Goal: Obtain resource: Obtain resource

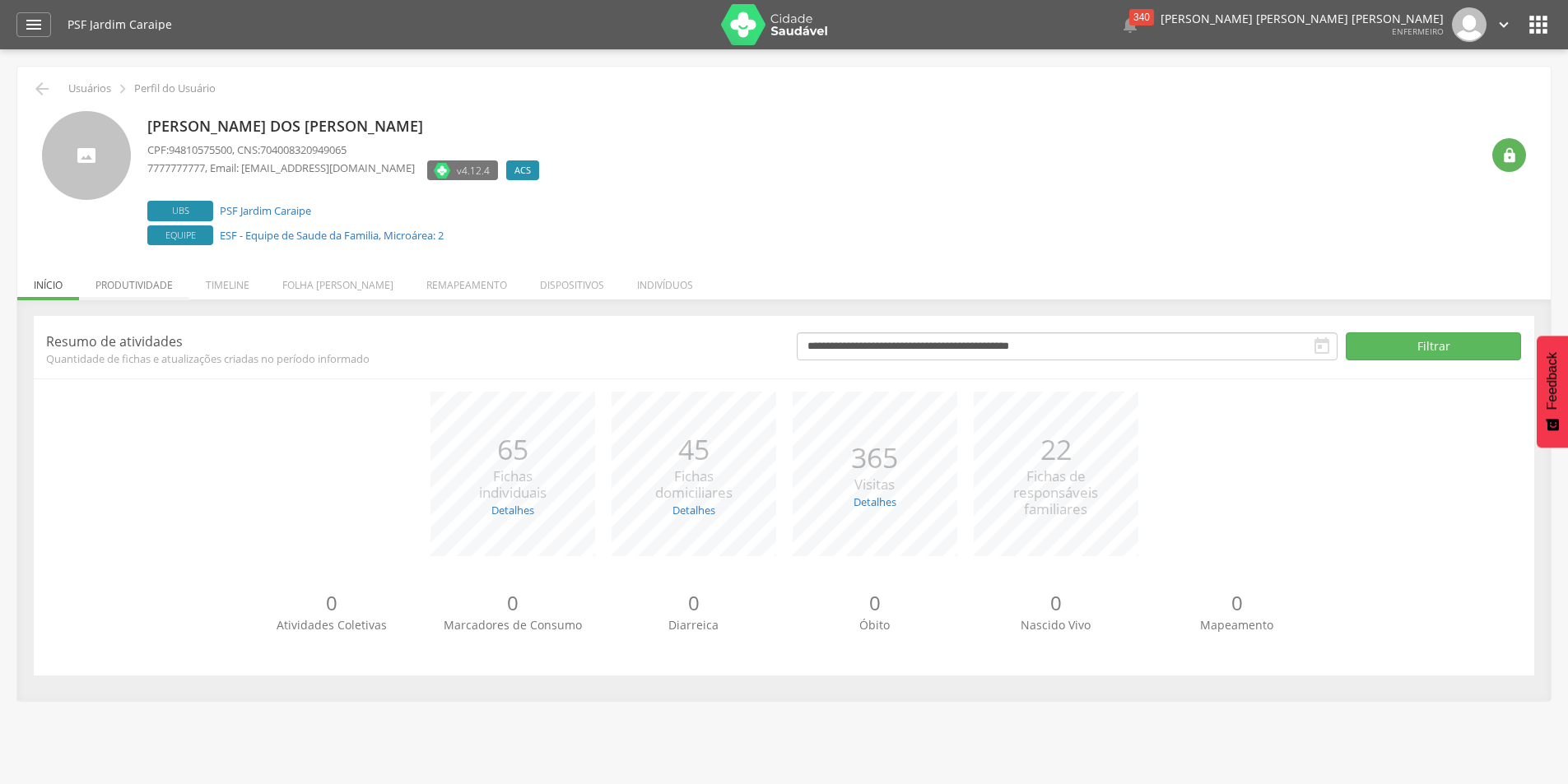
click at [122, 282] on li "Produtividade" at bounding box center [134, 280] width 111 height 38
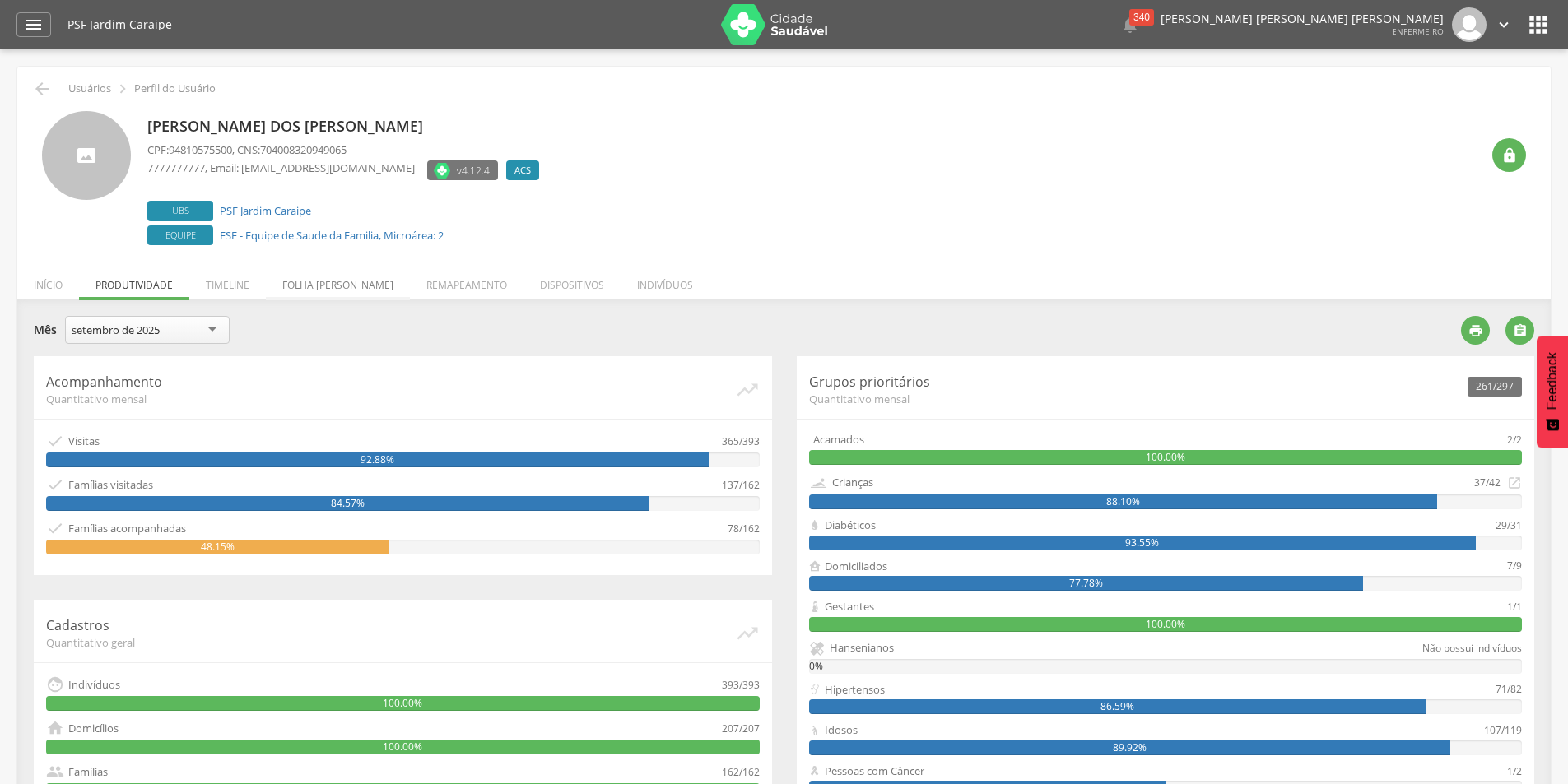
click at [342, 282] on li "Folha [PERSON_NAME]" at bounding box center [337, 280] width 144 height 38
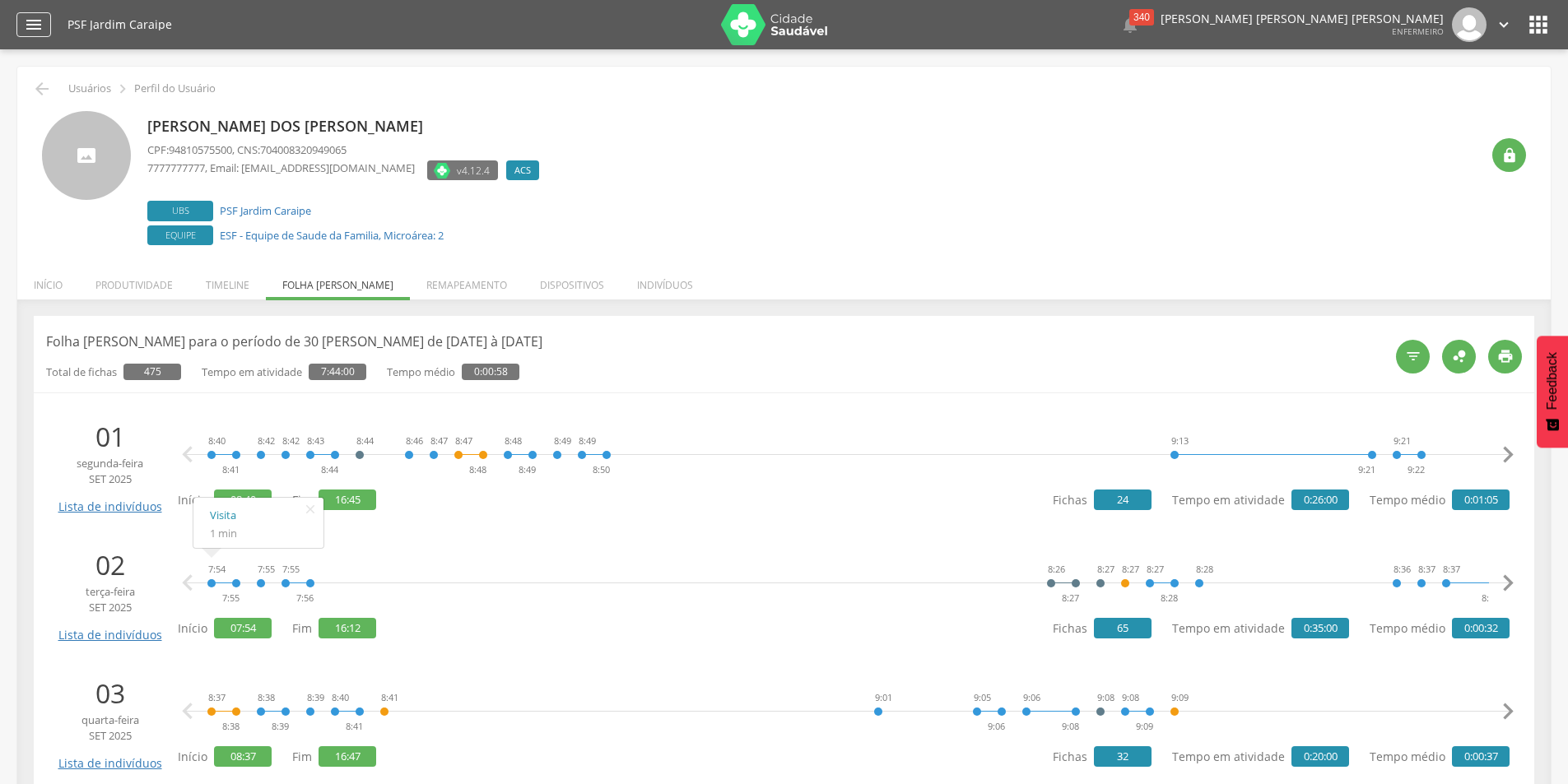
click at [32, 19] on icon "" at bounding box center [33, 24] width 20 height 20
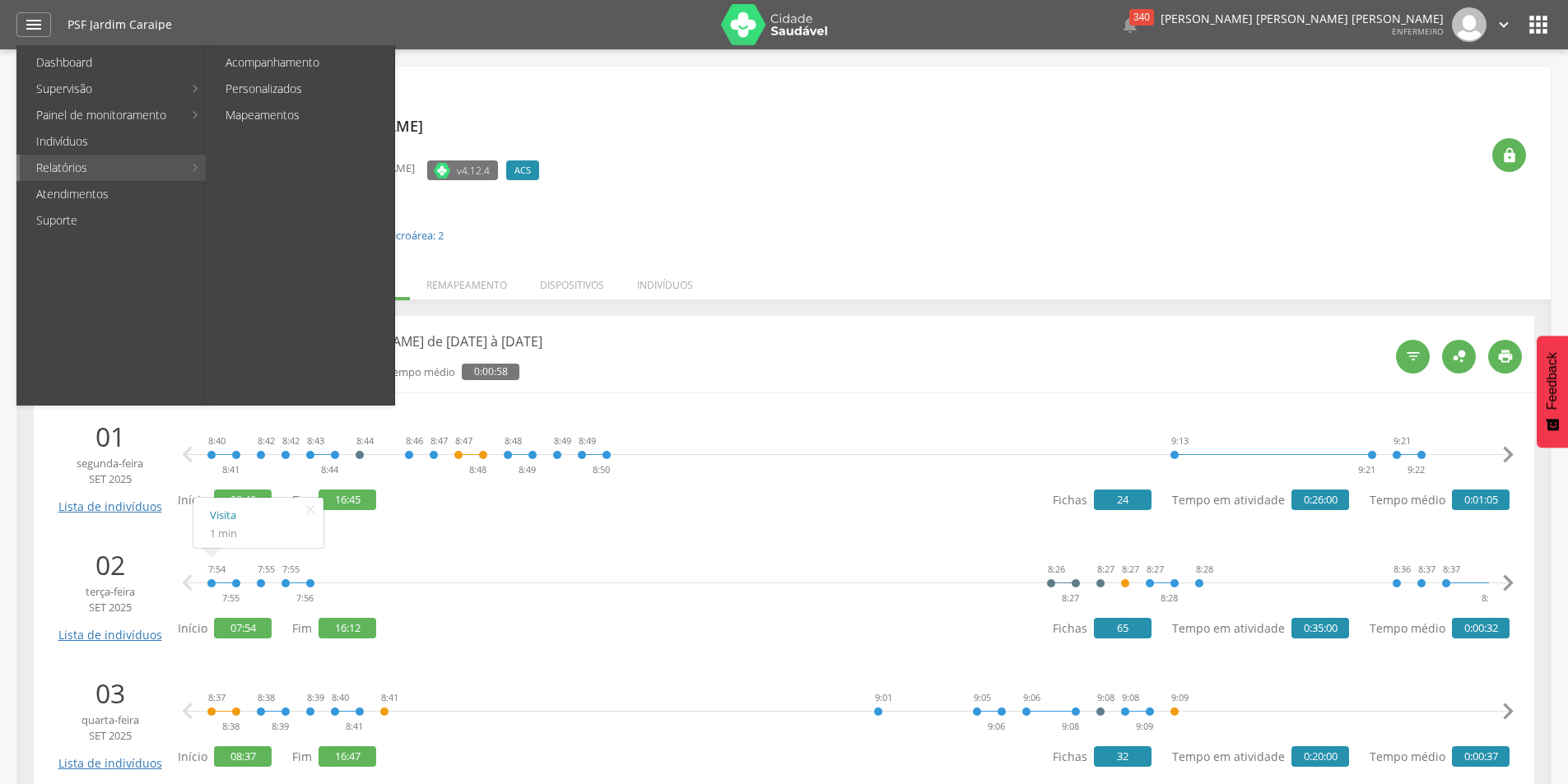
click at [94, 167] on link "Relatórios" at bounding box center [101, 168] width 163 height 26
click at [244, 92] on link "Personalizados" at bounding box center [301, 88] width 185 height 26
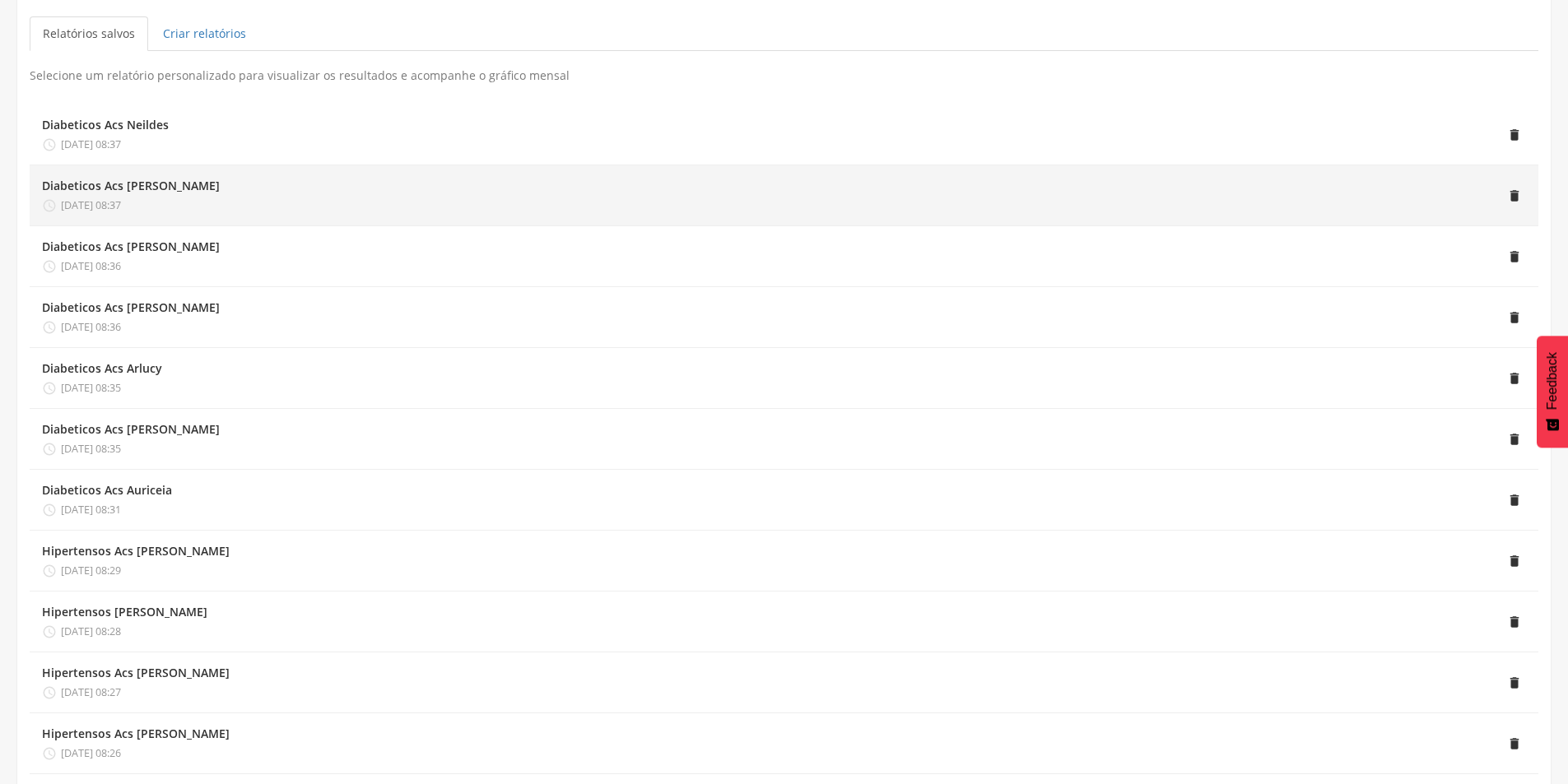
scroll to position [329, 0]
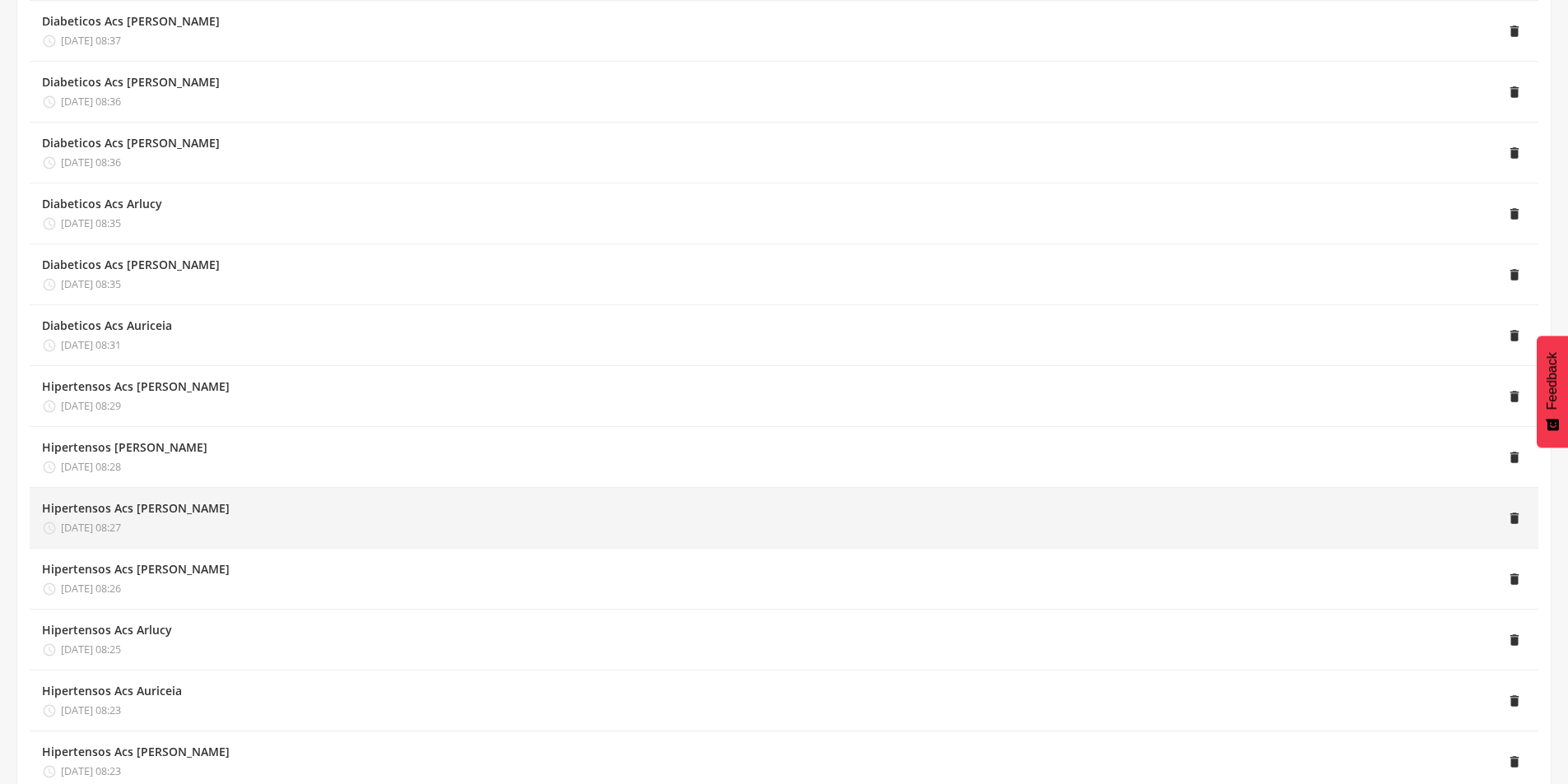
click at [179, 520] on div "Hipertensos Acs [PERSON_NAME]  [DATE] 08:27" at bounding box center [135, 518] width 187 height 35
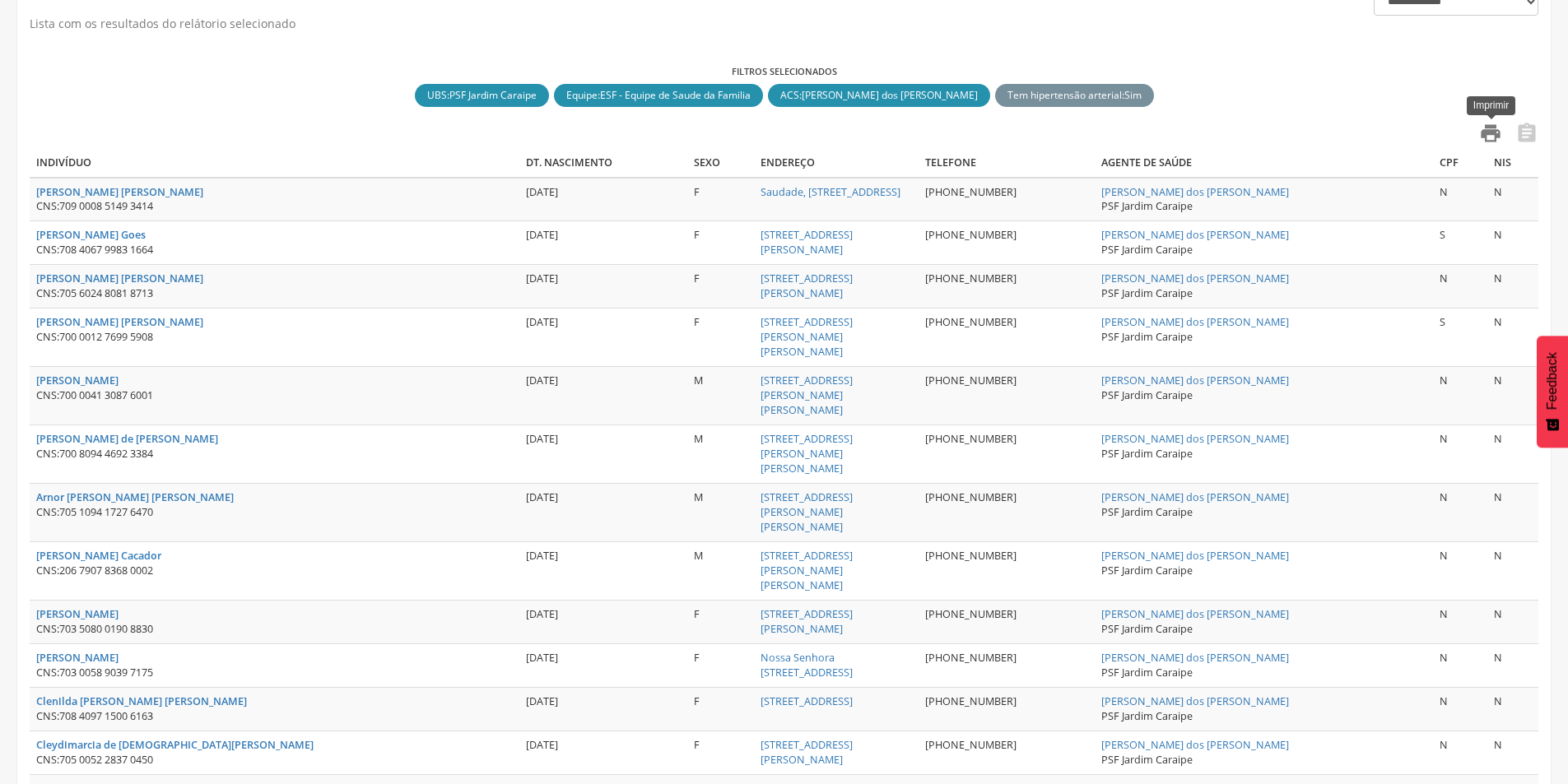
click at [1492, 133] on icon "" at bounding box center [1491, 133] width 24 height 24
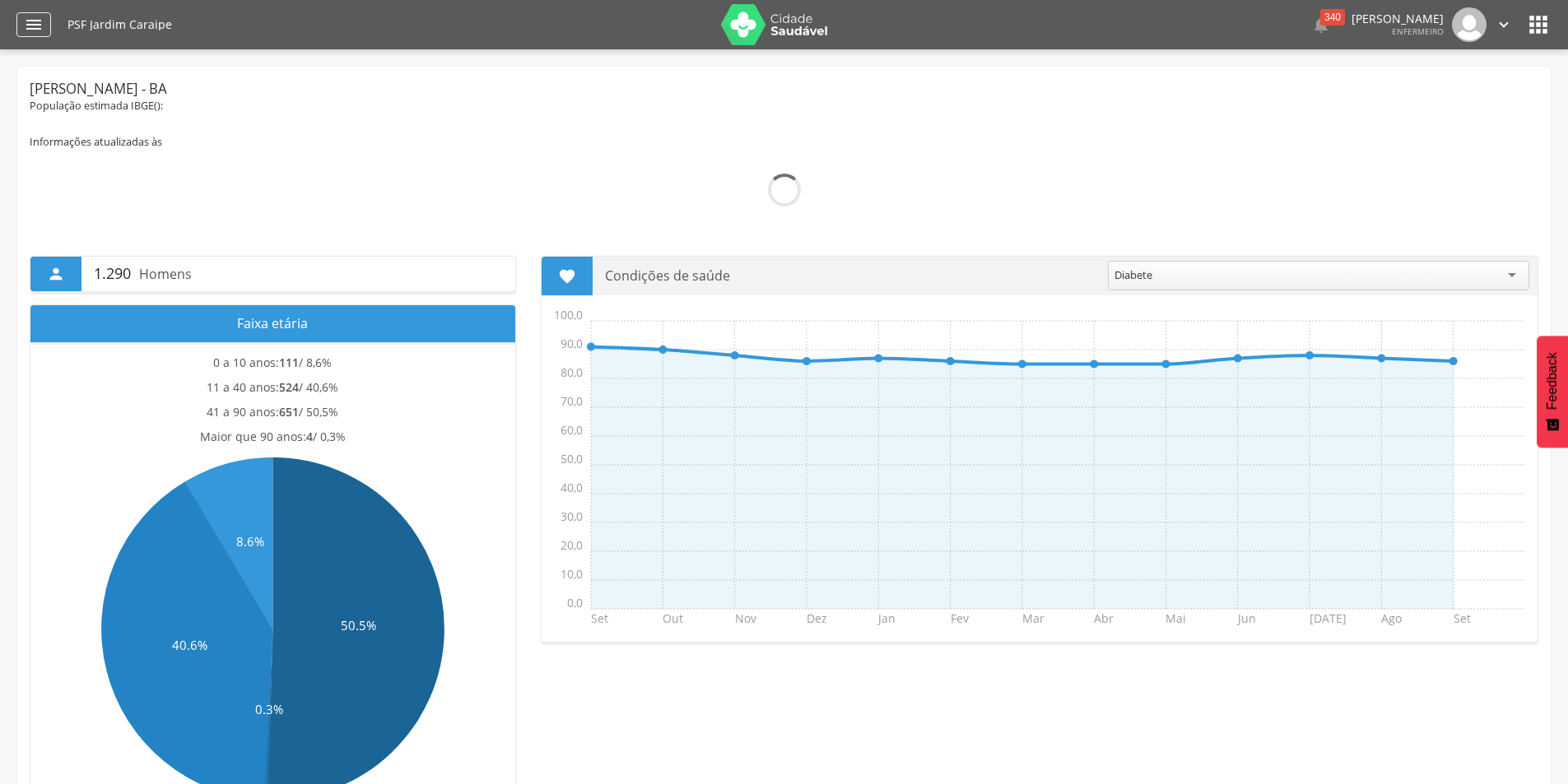
click at [20, 27] on div "" at bounding box center [33, 24] width 34 height 24
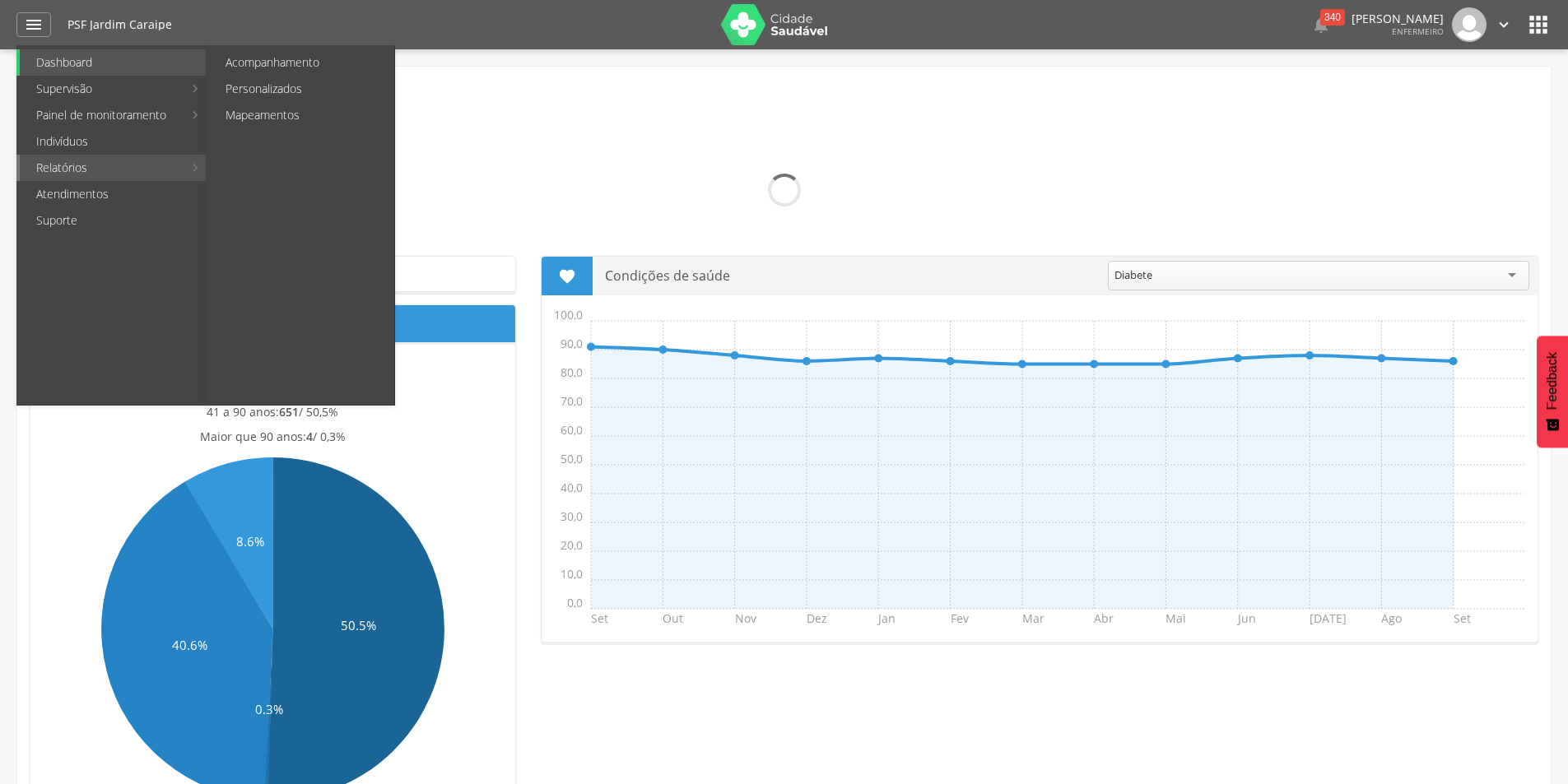
click at [113, 163] on link "Relatórios" at bounding box center [101, 168] width 163 height 26
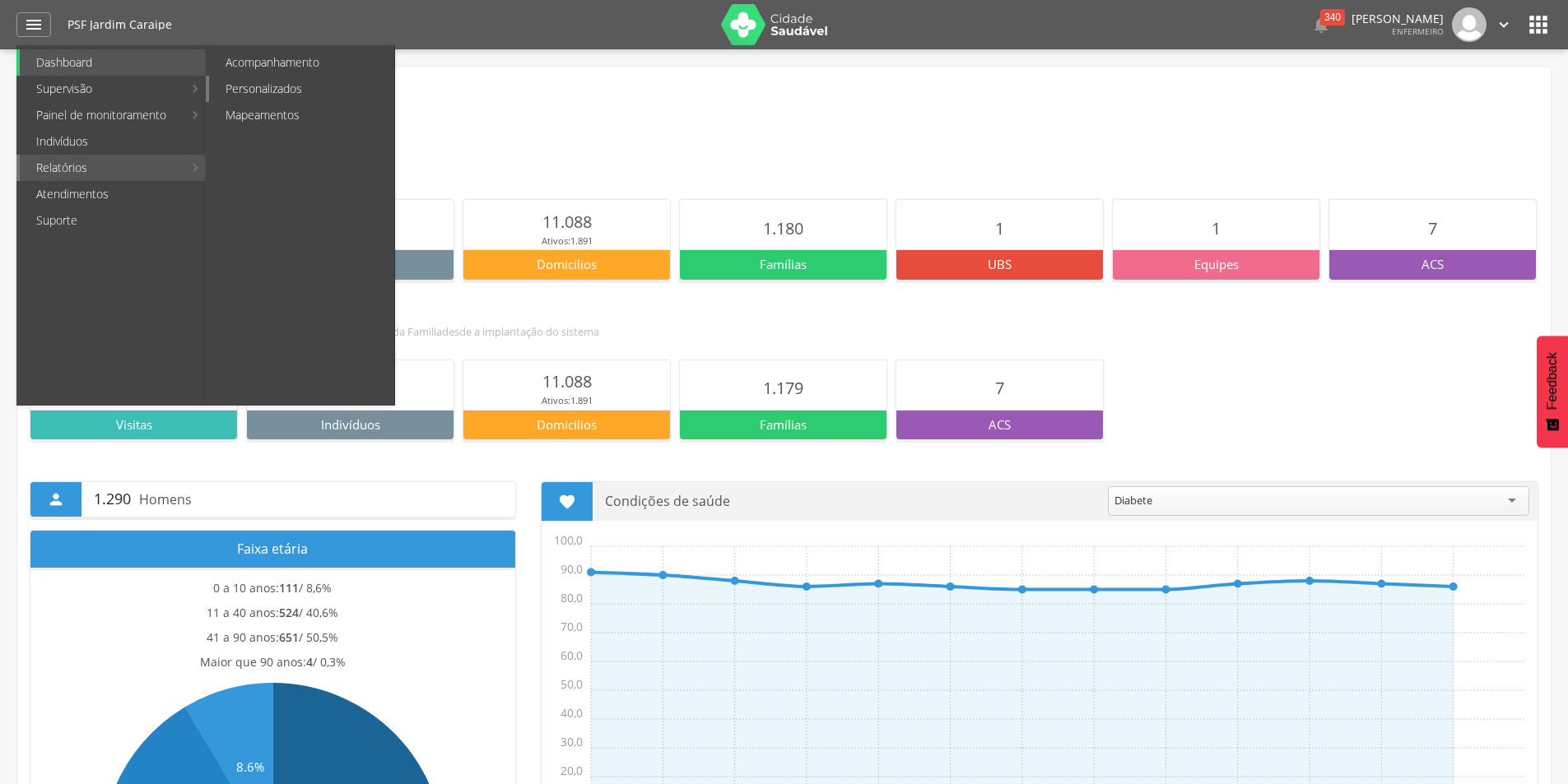
click at [263, 88] on link "Personalizados" at bounding box center [301, 88] width 185 height 26
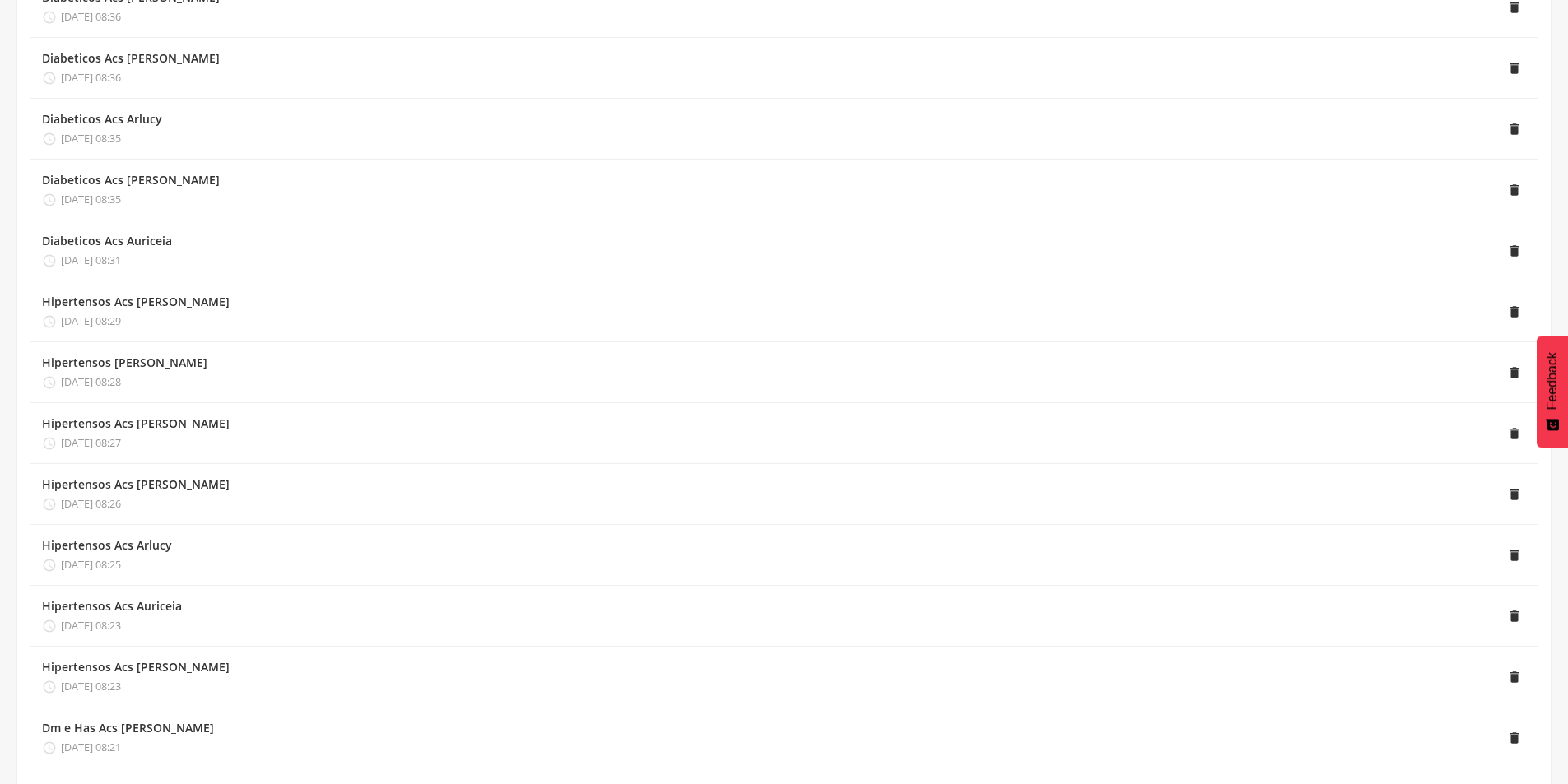
scroll to position [331, 0]
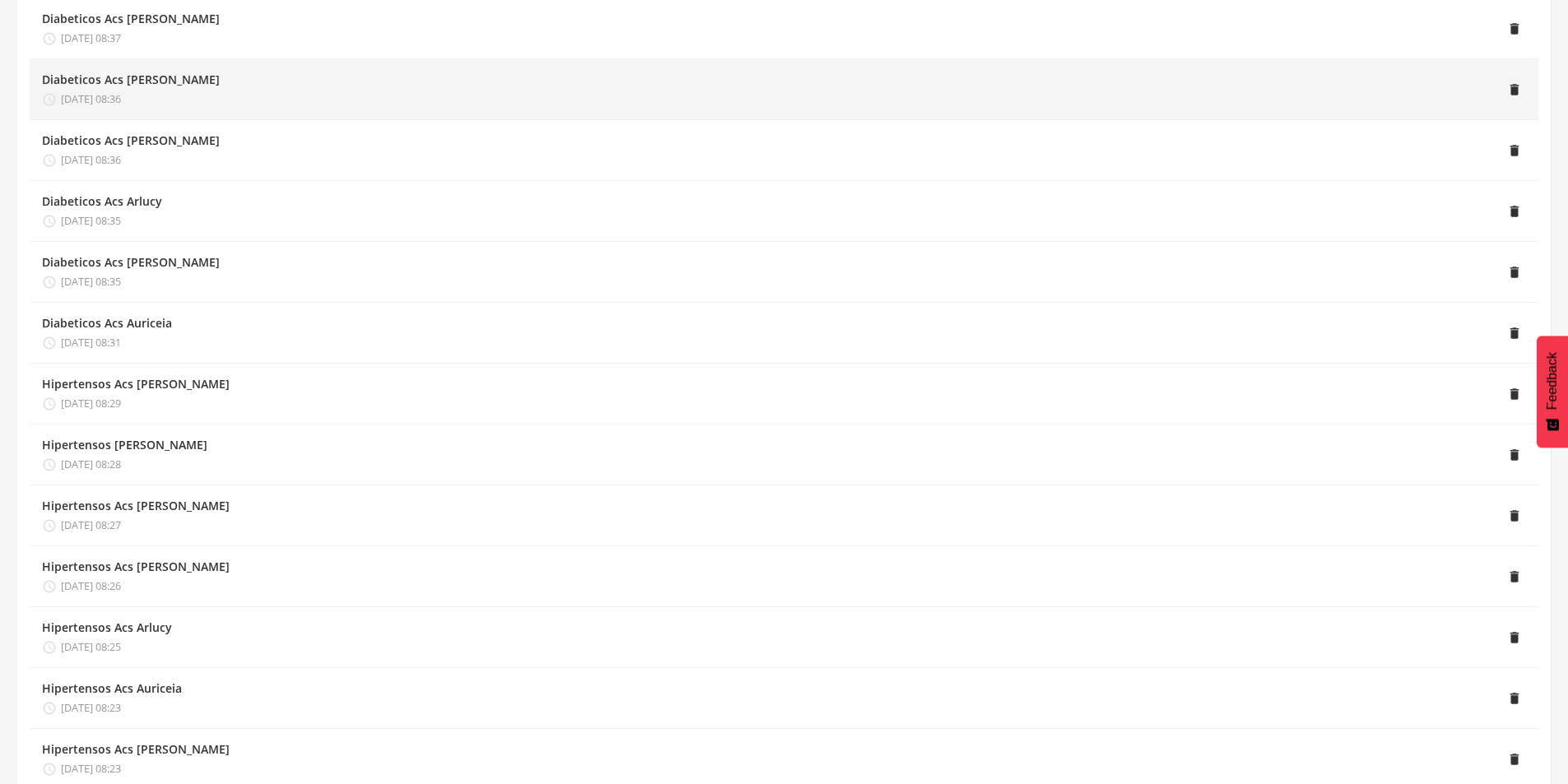
click at [182, 79] on div "Diabeticos Acs [PERSON_NAME]" at bounding box center [130, 79] width 177 height 17
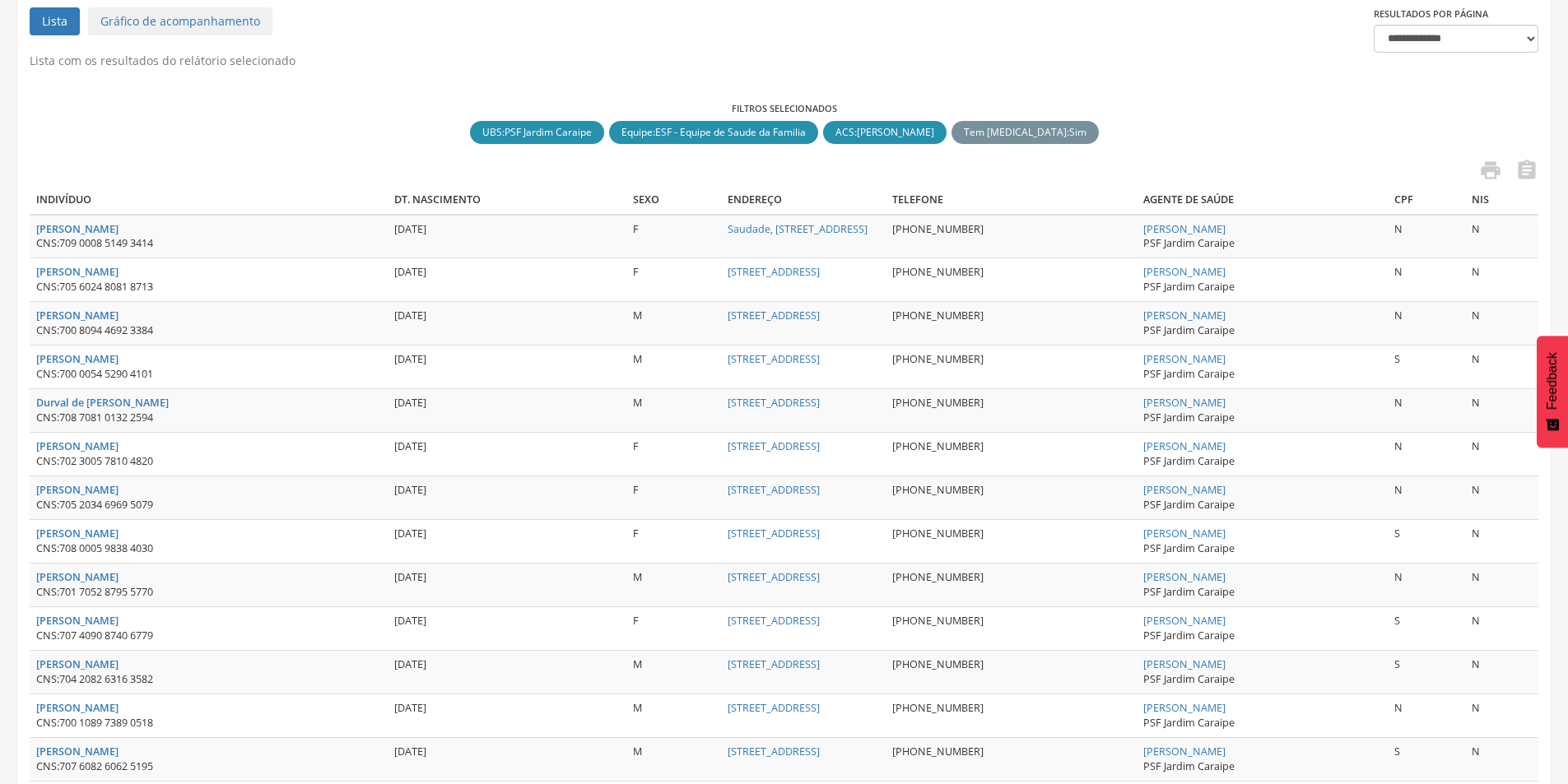
scroll to position [210, 0]
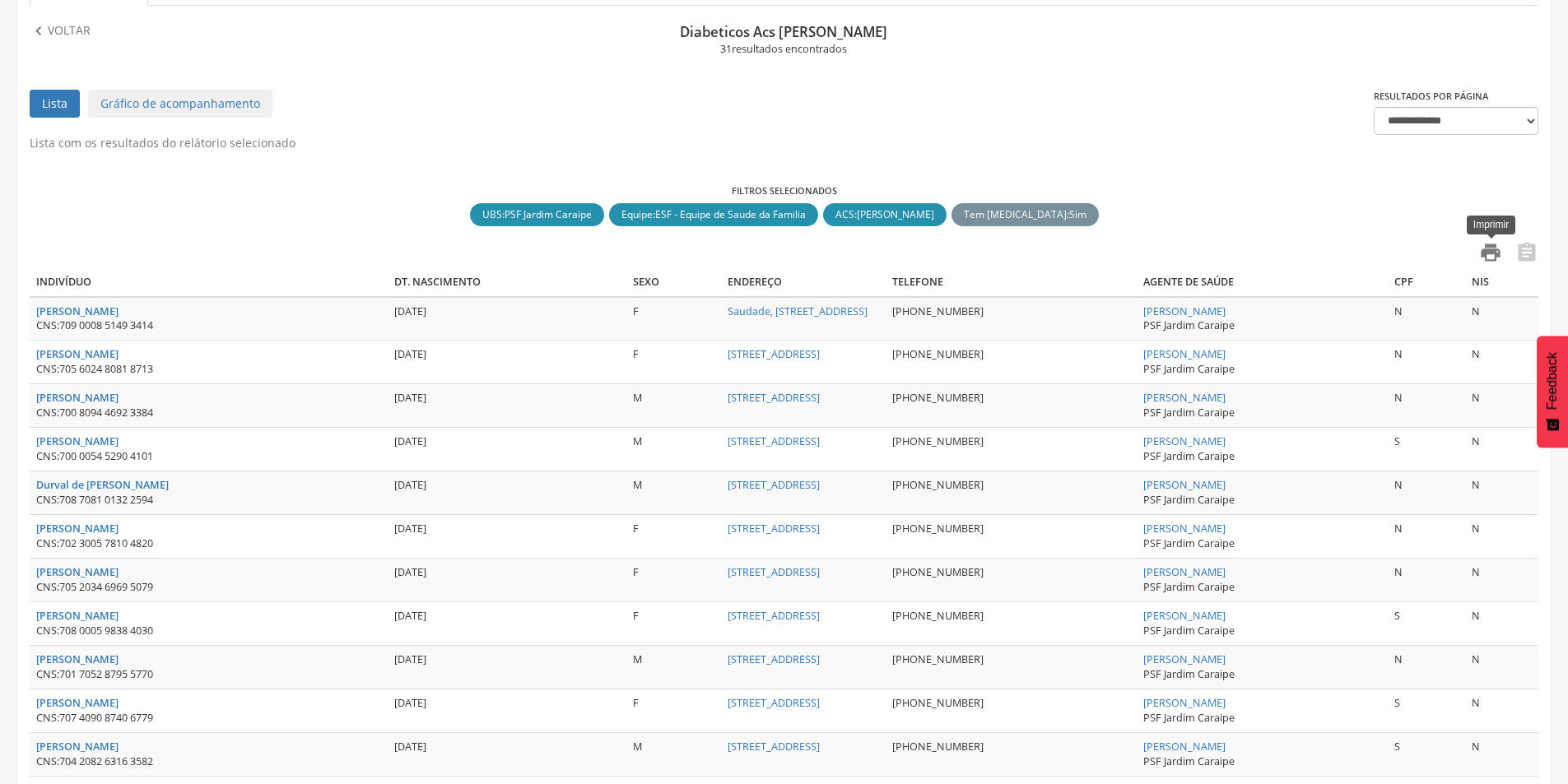
click at [1486, 253] on icon "" at bounding box center [1491, 253] width 24 height 24
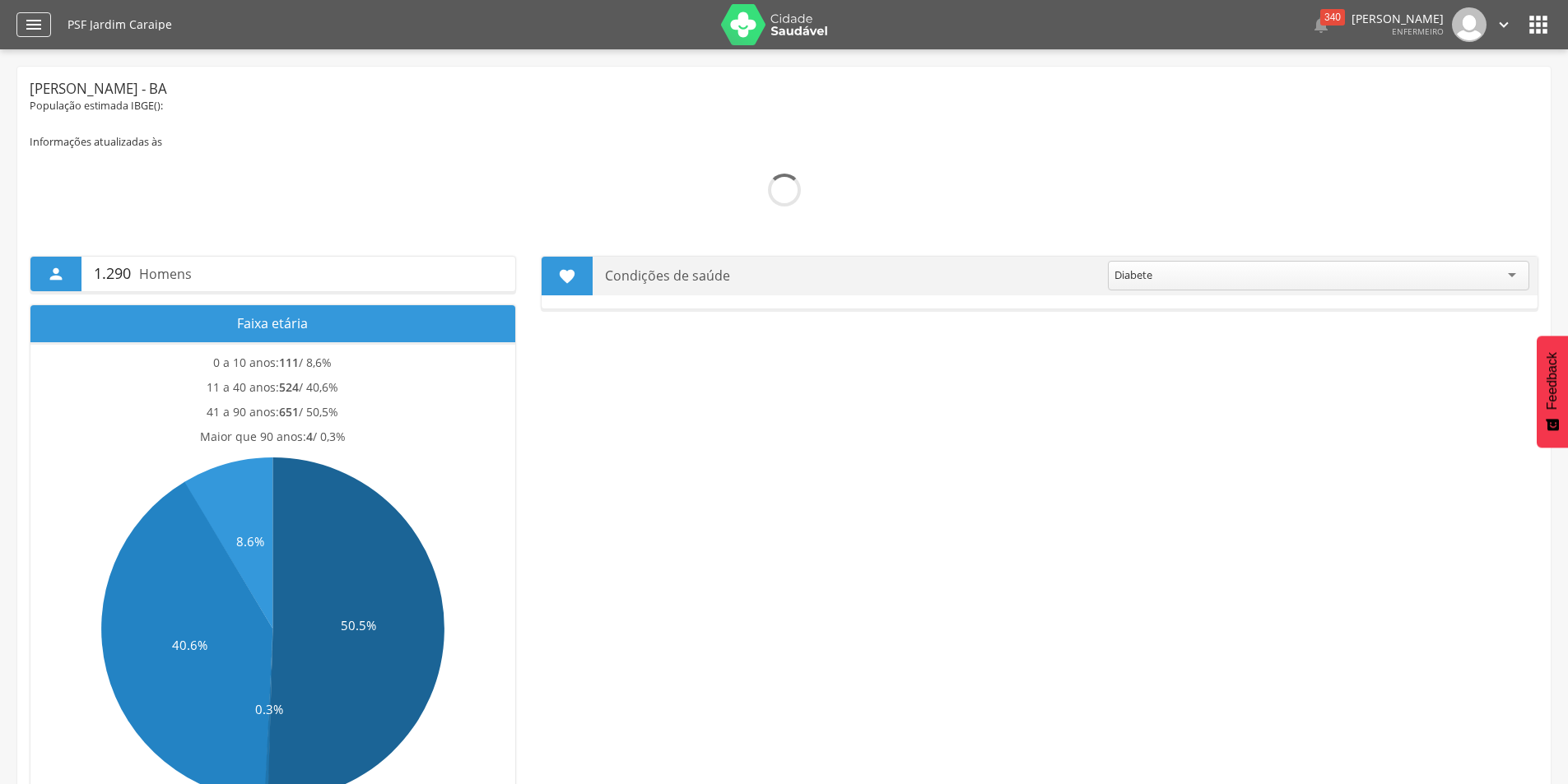
click at [35, 23] on icon "" at bounding box center [33, 24] width 20 height 20
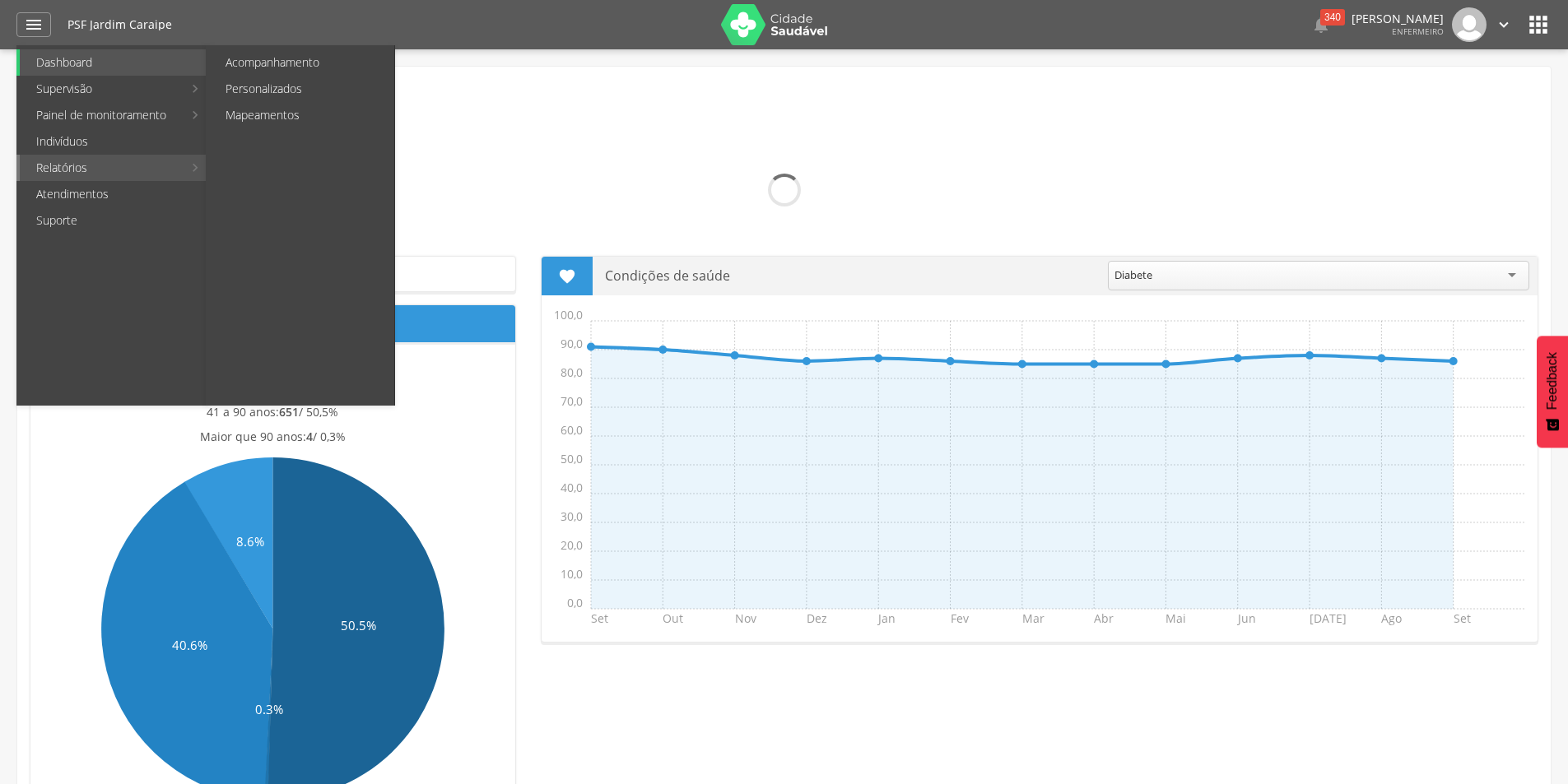
click at [92, 171] on link "Relatórios" at bounding box center [101, 168] width 163 height 26
click at [270, 95] on link "Personalizados" at bounding box center [301, 88] width 185 height 26
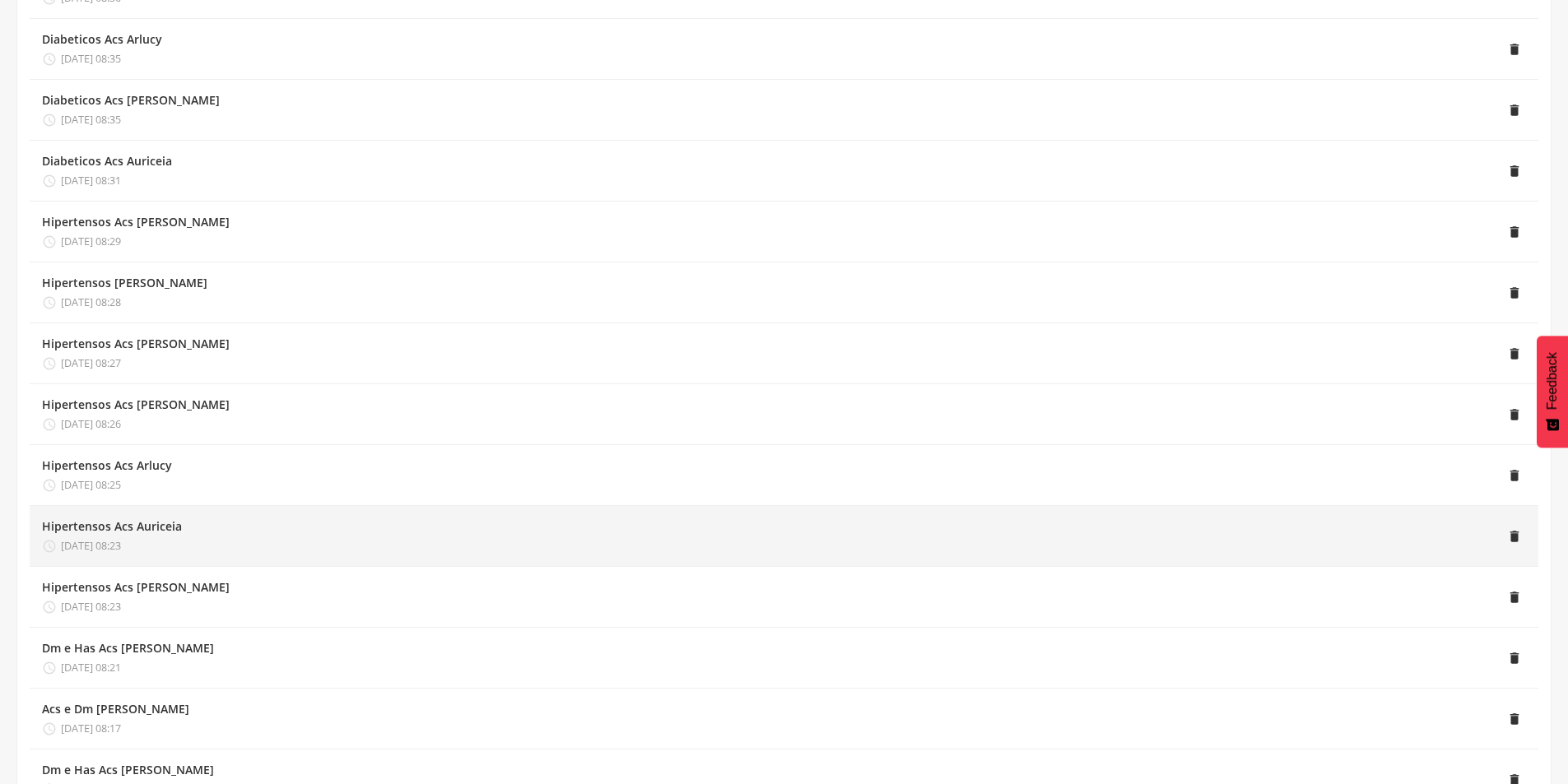
scroll to position [576, 0]
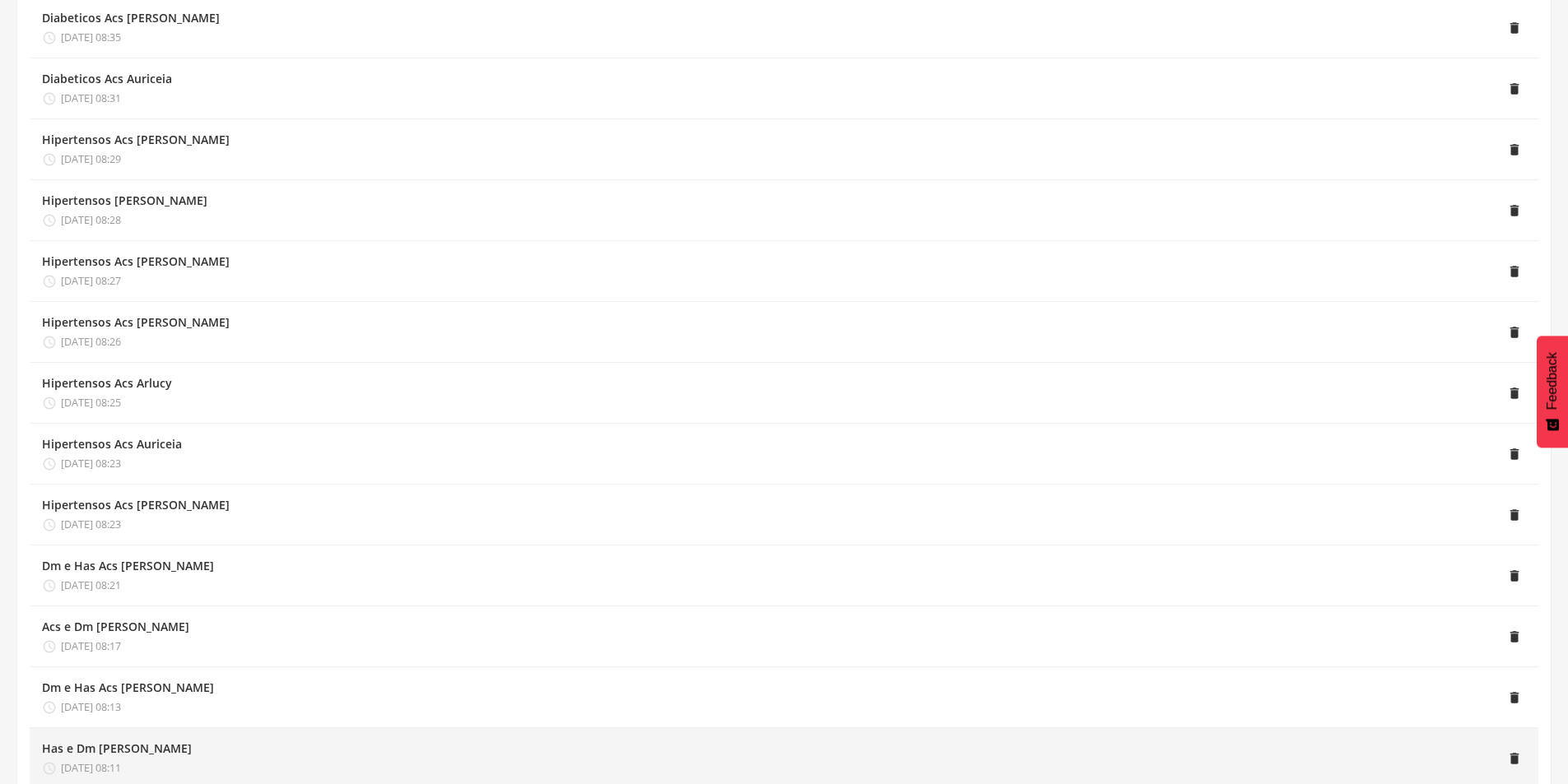
click at [115, 758] on div "Has e Dm Acs Maria Barreto  23/09/2025 08:11" at bounding box center [117, 759] width 150 height 35
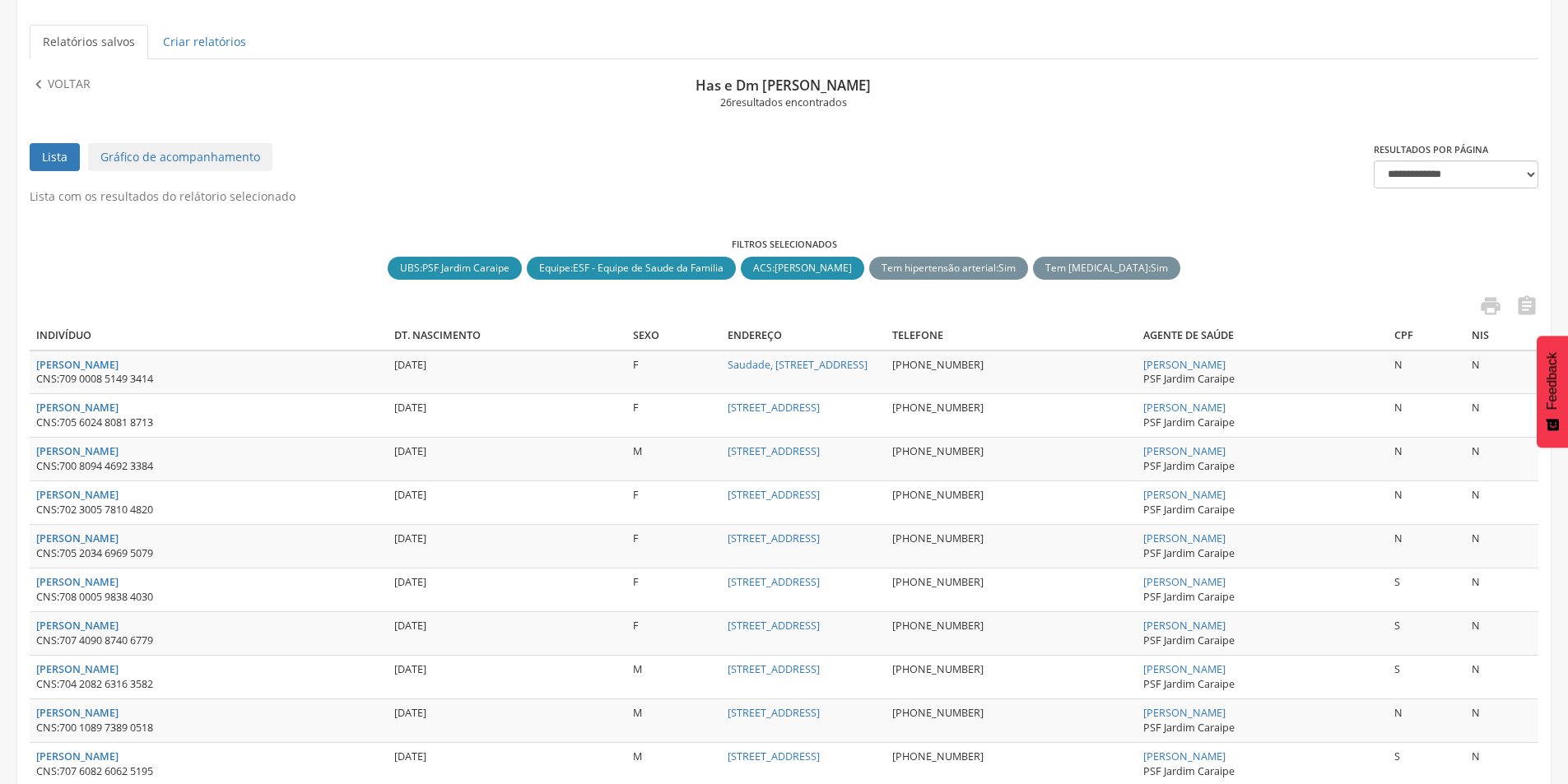
scroll to position [74, 0]
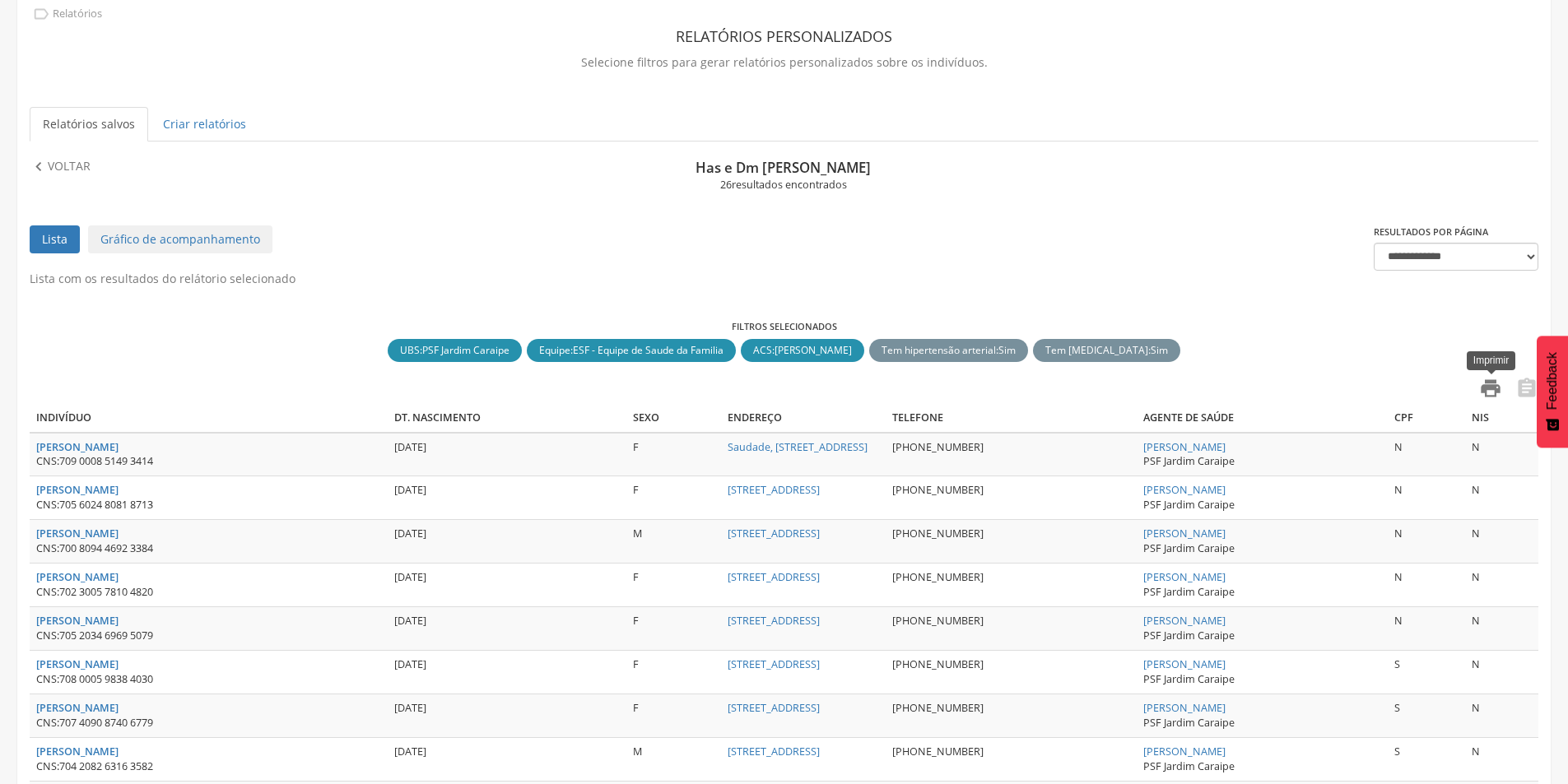
click at [1485, 394] on icon "" at bounding box center [1491, 389] width 24 height 24
